Goal: Task Accomplishment & Management: Use online tool/utility

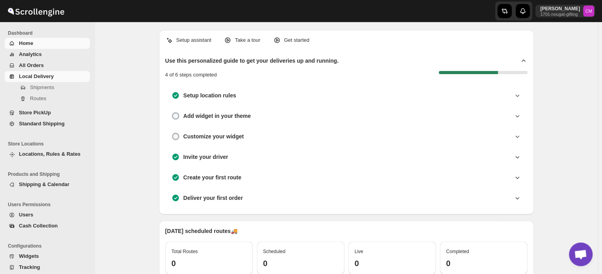
click at [30, 75] on span "Local Delivery" at bounding box center [36, 76] width 35 height 6
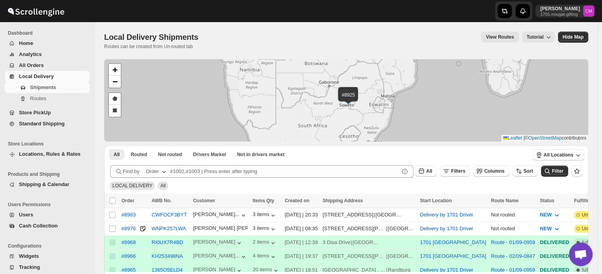
click at [25, 128] on span "Standard Shipping" at bounding box center [53, 124] width 69 height 8
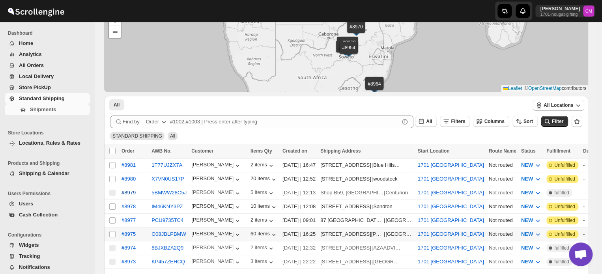
scroll to position [47, 0]
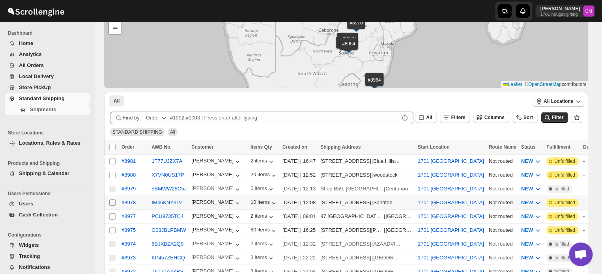
click at [112, 200] on input "Select shipment" at bounding box center [112, 203] width 6 height 6
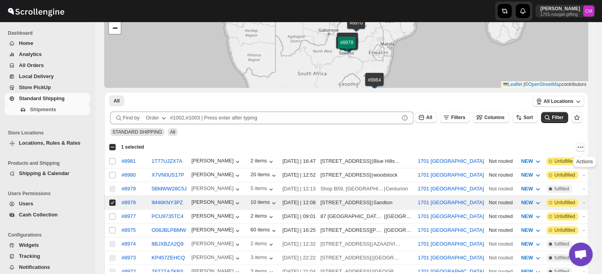
click at [585, 149] on icon "Actions" at bounding box center [581, 147] width 8 height 8
click at [538, 160] on span "MOVE TO LOCAL DELIVERY" at bounding box center [550, 162] width 68 height 6
checkbox input "false"
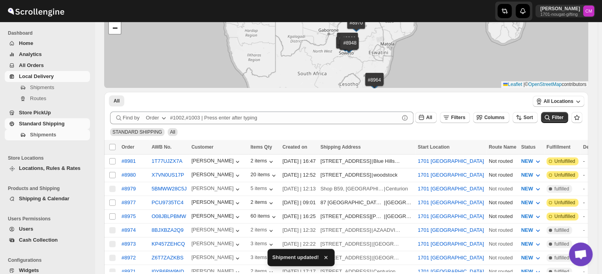
click at [33, 77] on span "Local Delivery" at bounding box center [36, 76] width 35 height 6
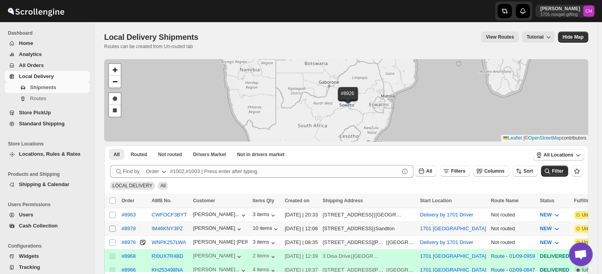
click at [113, 229] on input "Select shipment" at bounding box center [112, 229] width 6 height 6
checkbox input "true"
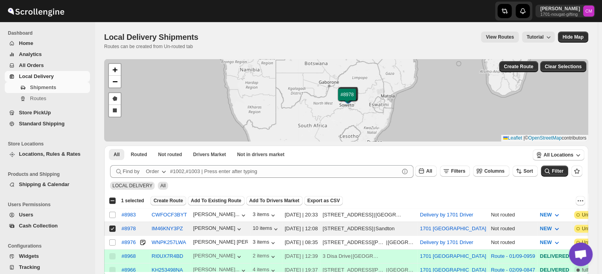
click at [164, 201] on span "Create Route" at bounding box center [169, 201] width 30 height 6
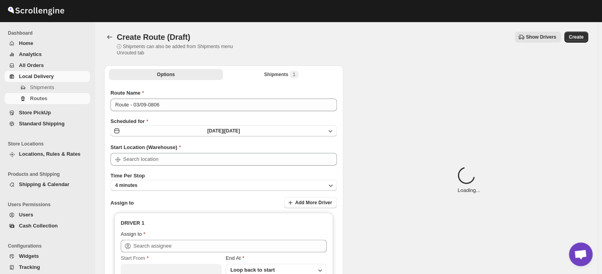
type input "1701 [GEOGRAPHIC_DATA]"
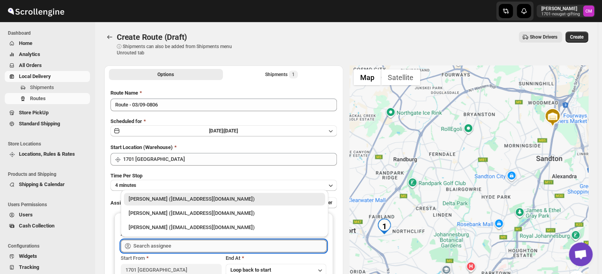
click at [165, 243] on input "text" at bounding box center [229, 246] width 193 height 13
click at [163, 214] on div "[PERSON_NAME] ([EMAIL_ADDRESS][DOMAIN_NAME])" at bounding box center [225, 214] width 192 height 8
type input "[PERSON_NAME] ([EMAIL_ADDRESS][DOMAIN_NAME])"
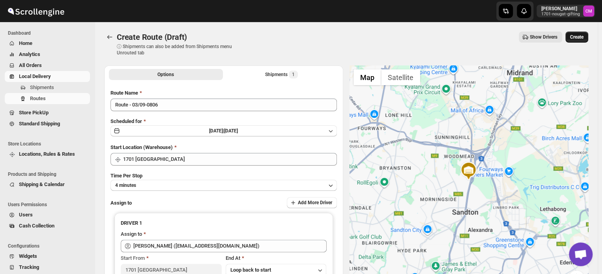
click at [589, 36] on button "Create" at bounding box center [577, 37] width 23 height 11
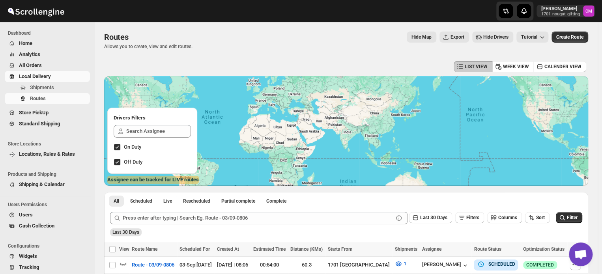
click at [43, 77] on span "Local Delivery" at bounding box center [35, 76] width 32 height 6
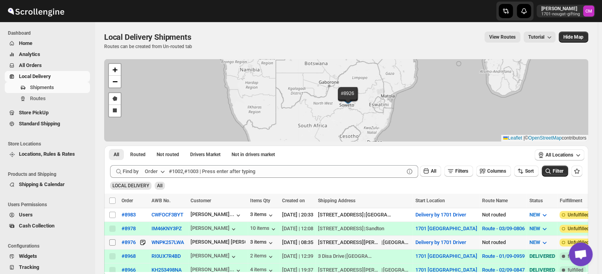
click at [113, 241] on input "Select shipment" at bounding box center [112, 243] width 6 height 6
checkbox input "true"
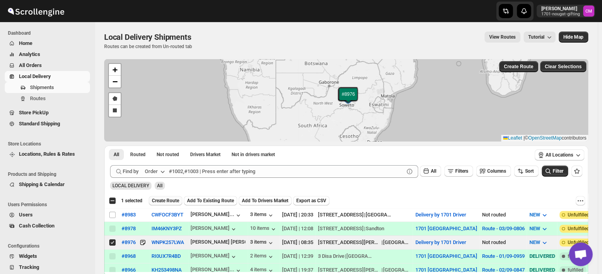
click at [161, 200] on span "Create Route" at bounding box center [165, 201] width 27 height 6
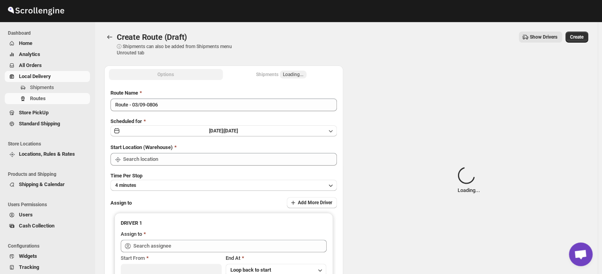
type input "Delivery by 1701 Driver"
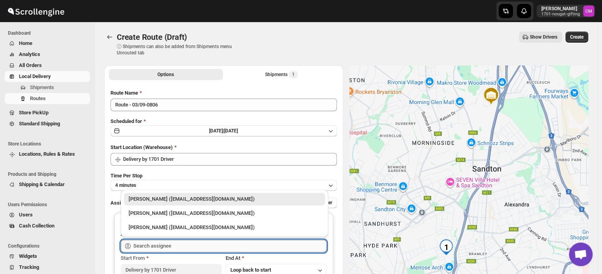
click at [144, 244] on input "text" at bounding box center [229, 246] width 193 height 13
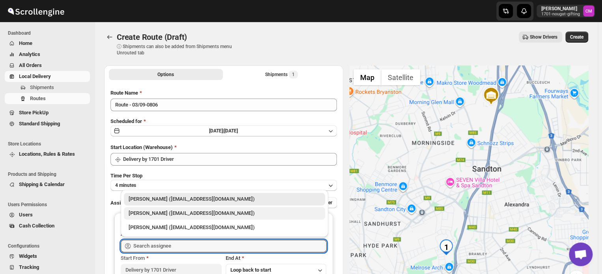
click at [148, 215] on div "[PERSON_NAME] ([EMAIL_ADDRESS][DOMAIN_NAME])" at bounding box center [225, 214] width 192 height 8
type input "[PERSON_NAME] ([EMAIL_ADDRESS][DOMAIN_NAME])"
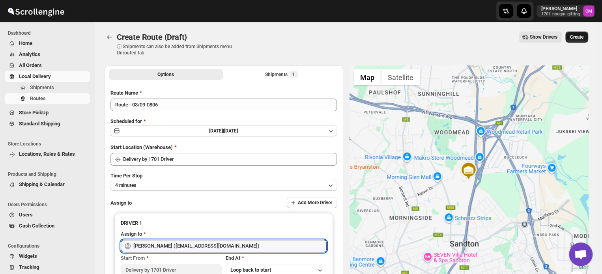
click at [579, 42] on button "Create" at bounding box center [577, 37] width 23 height 11
